Goal: Navigation & Orientation: Understand site structure

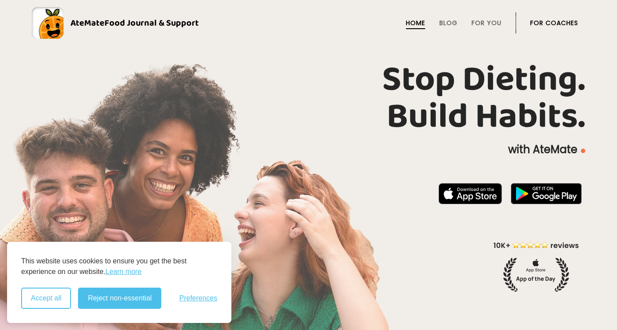
click at [51, 296] on button "Accept all" at bounding box center [46, 298] width 50 height 21
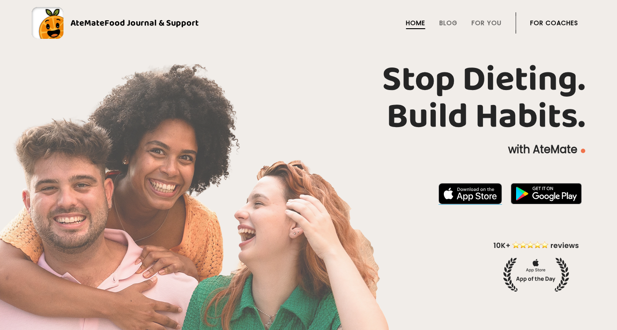
click at [462, 198] on img at bounding box center [471, 193] width 64 height 21
click at [479, 23] on link "For You" at bounding box center [487, 22] width 30 height 7
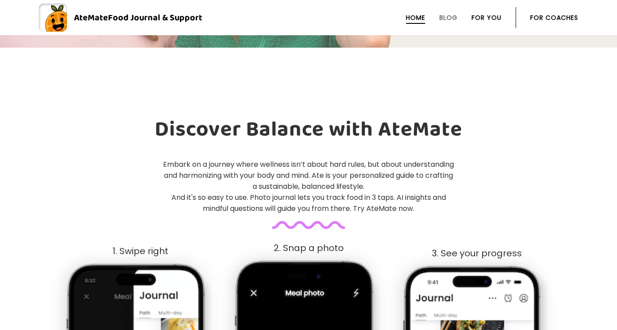
scroll to position [307, 0]
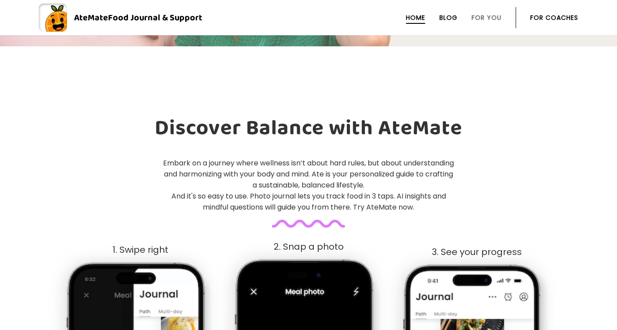
click at [443, 17] on link "Blog" at bounding box center [449, 17] width 18 height 7
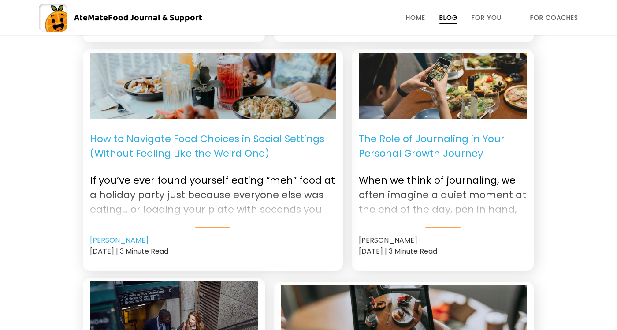
scroll to position [1223, 0]
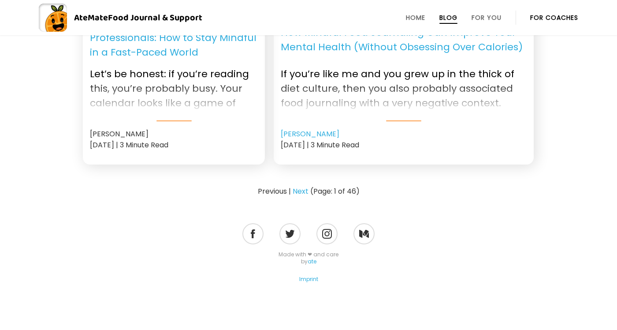
click at [558, 15] on link "For Coaches" at bounding box center [555, 17] width 48 height 7
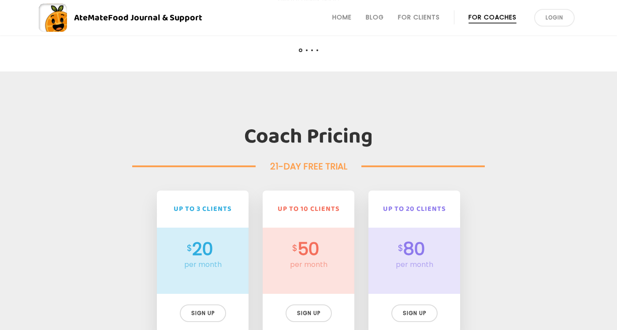
scroll to position [1956, 0]
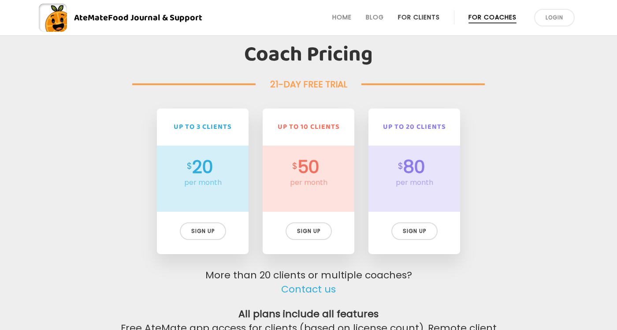
click at [419, 19] on link "For Clients" at bounding box center [419, 17] width 42 height 7
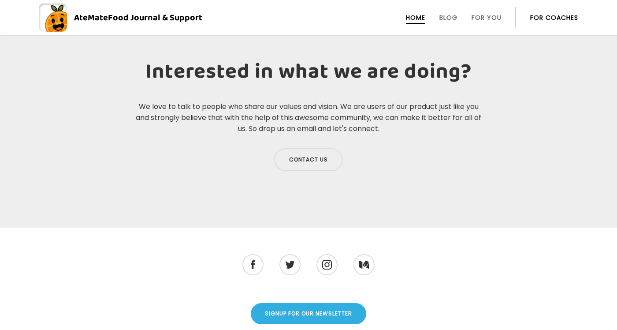
scroll to position [3061, 0]
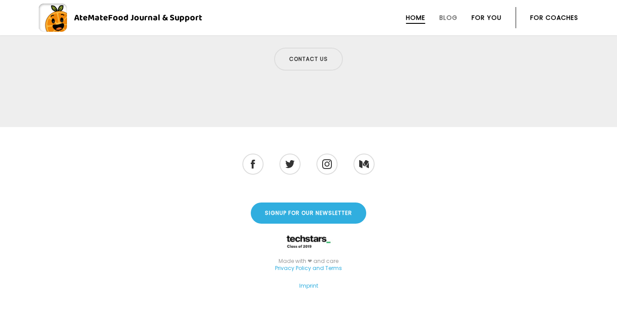
click at [477, 18] on link "For You" at bounding box center [487, 17] width 30 height 7
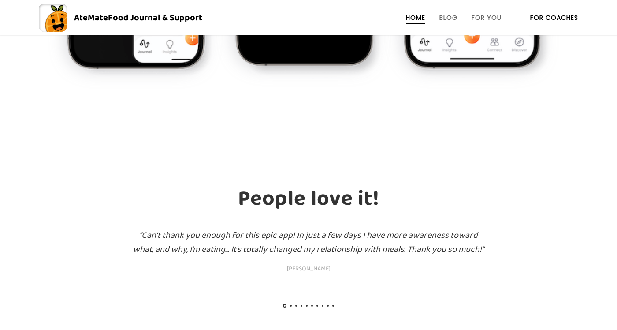
scroll to position [503, 0]
